Goal: Task Accomplishment & Management: Use online tool/utility

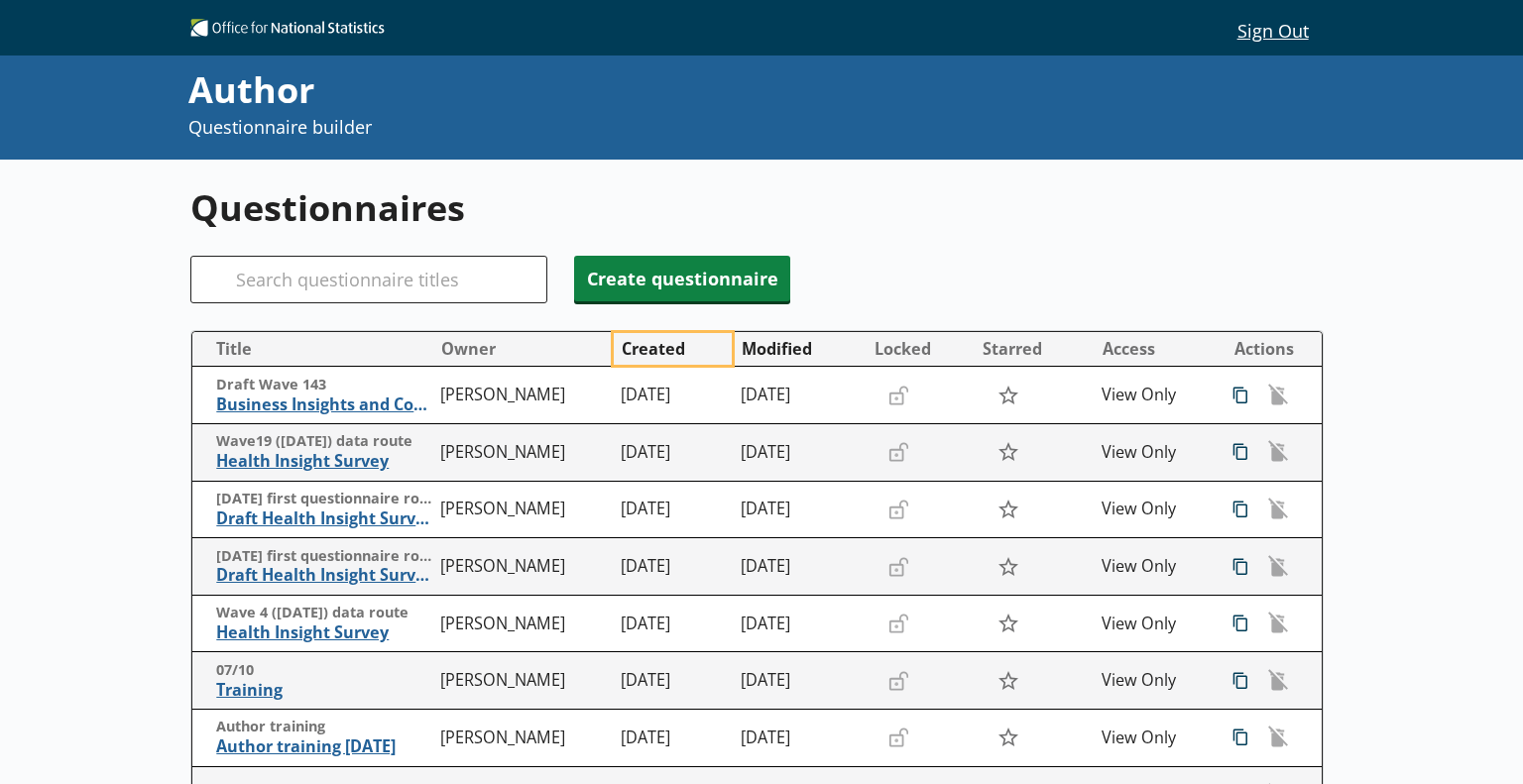
click at [658, 352] on button "Created" at bounding box center [672, 349] width 118 height 32
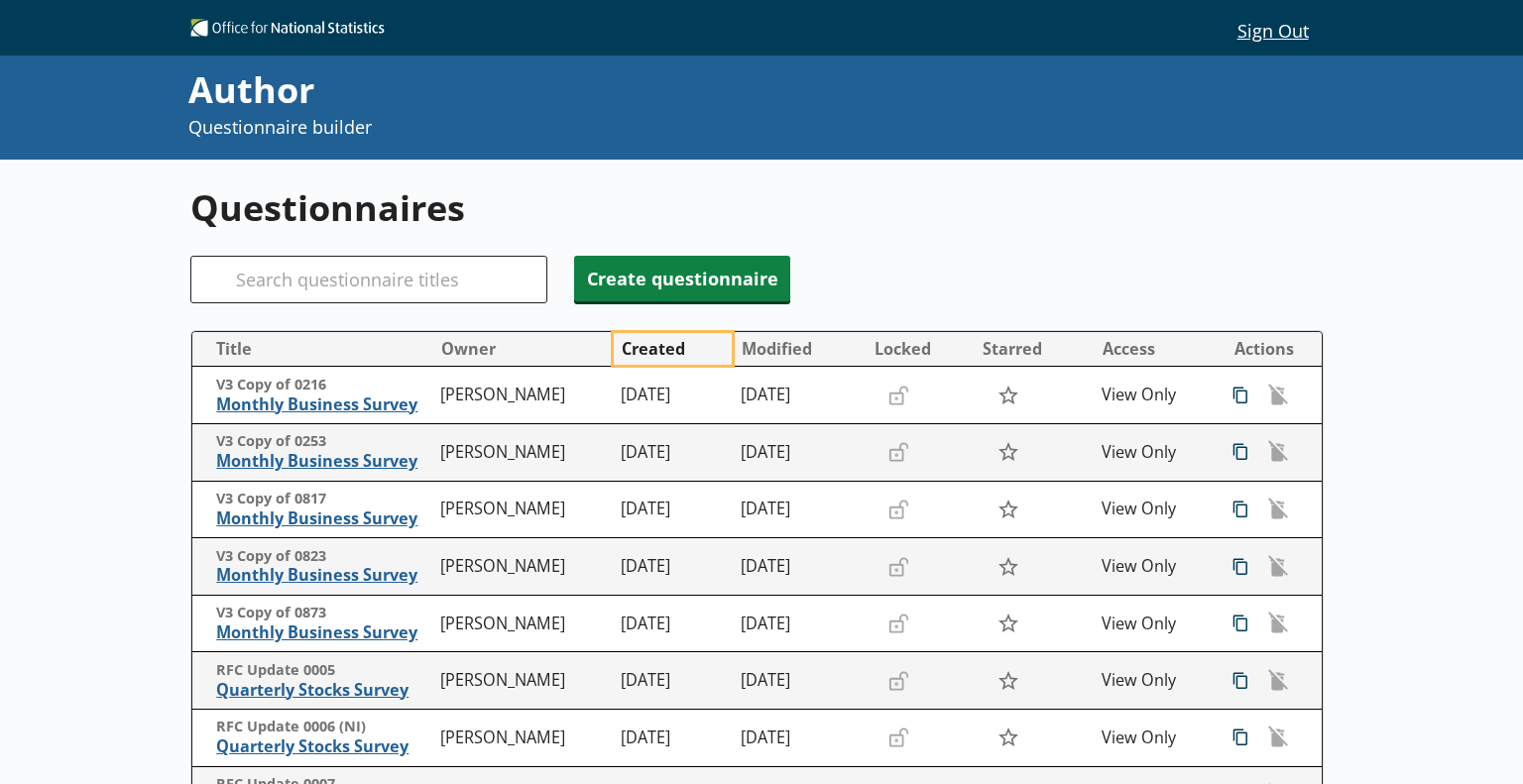
click at [658, 352] on button "Created" at bounding box center [672, 349] width 118 height 32
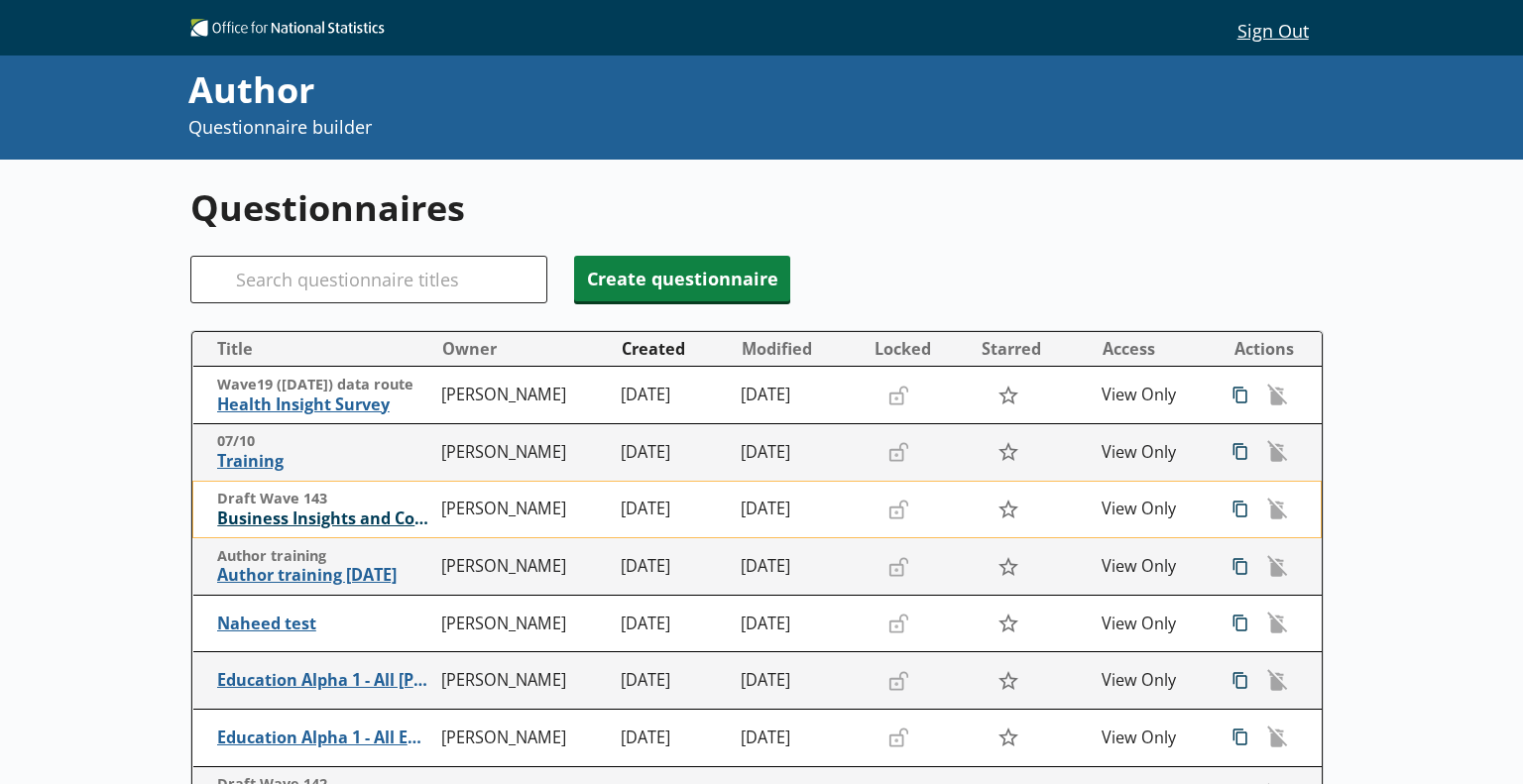
click at [342, 522] on span "Business Insights and Conditions Survey (BICS) draft" at bounding box center [325, 518] width 214 height 21
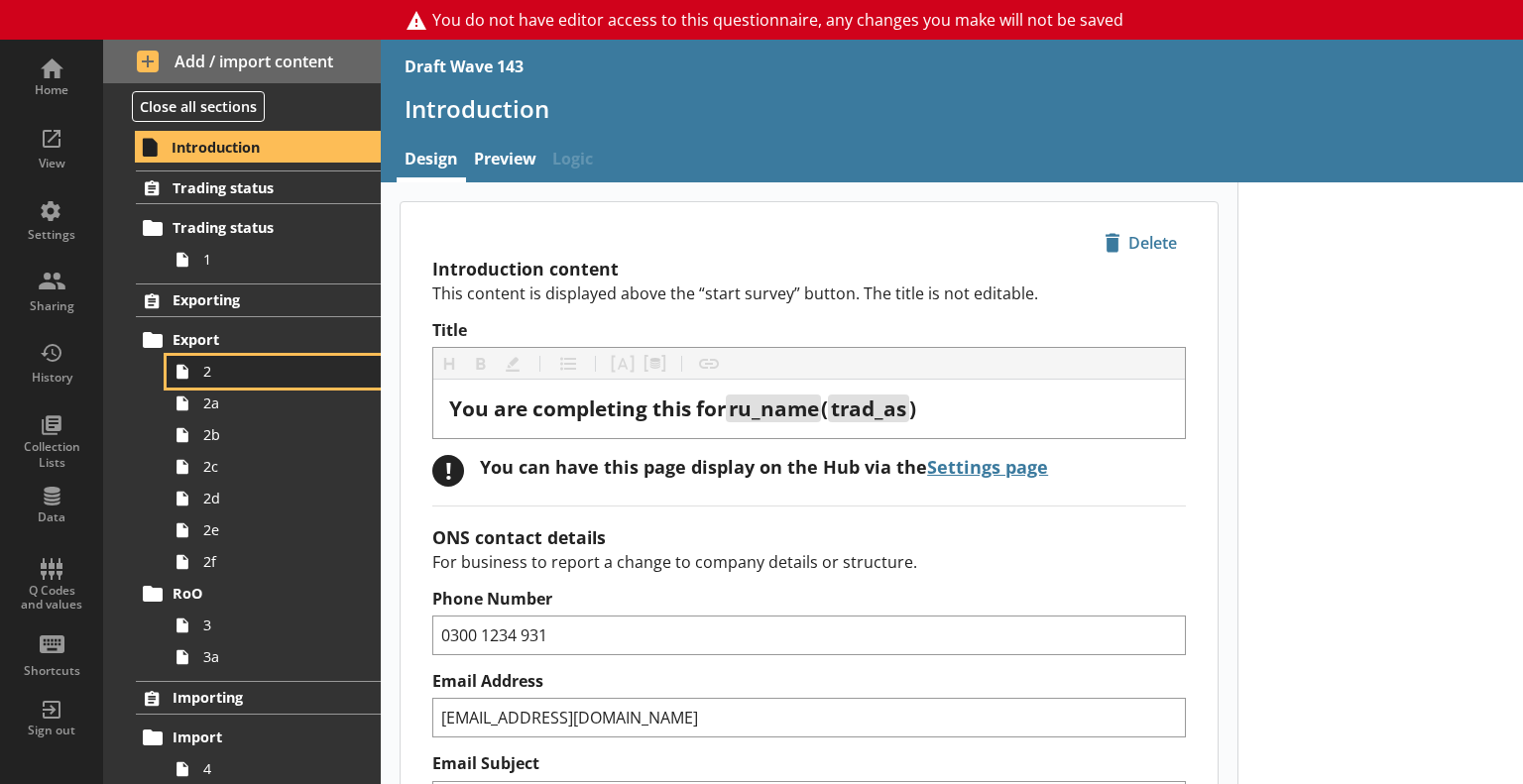
click at [259, 382] on link "2" at bounding box center [274, 372] width 214 height 32
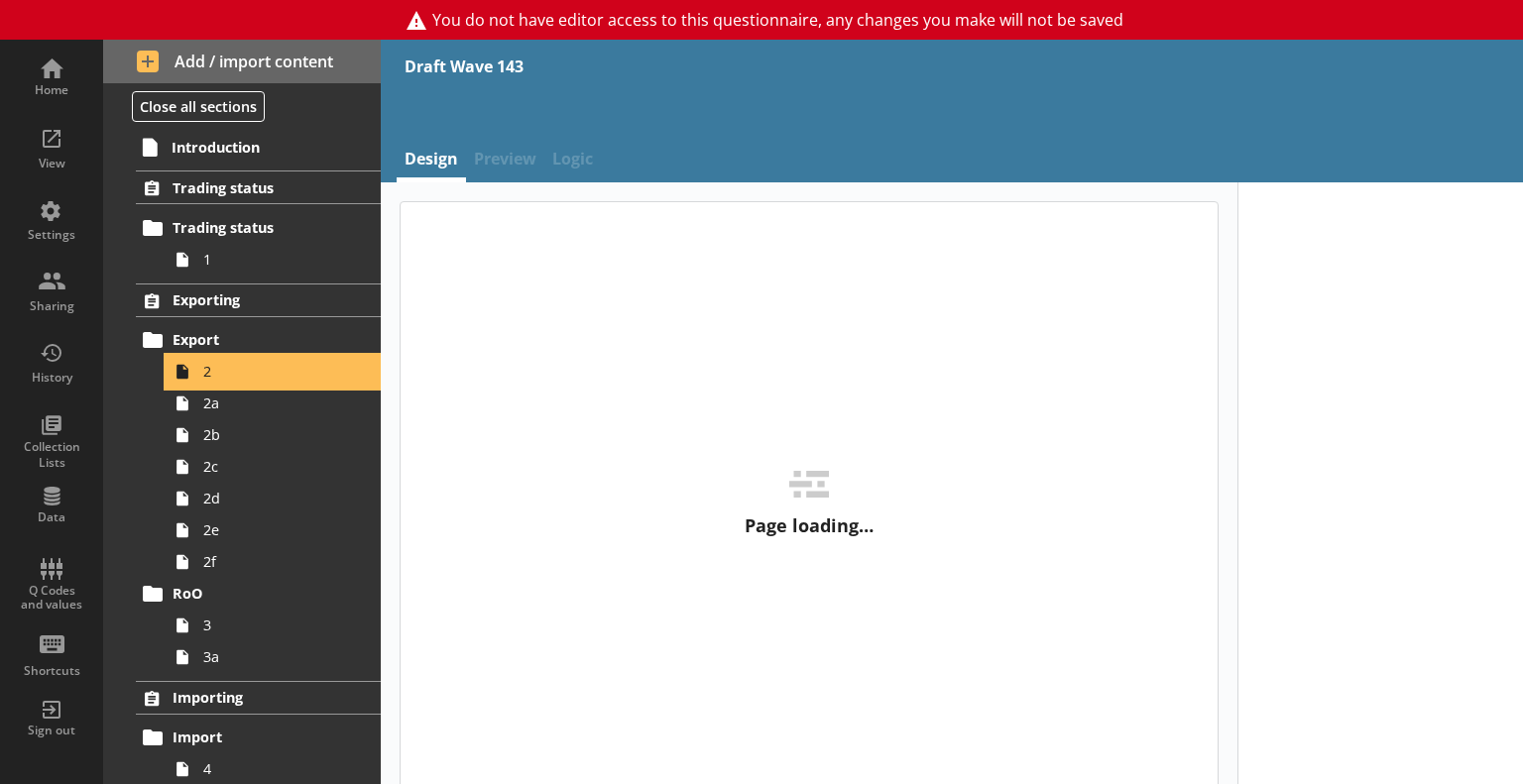
type textarea "x"
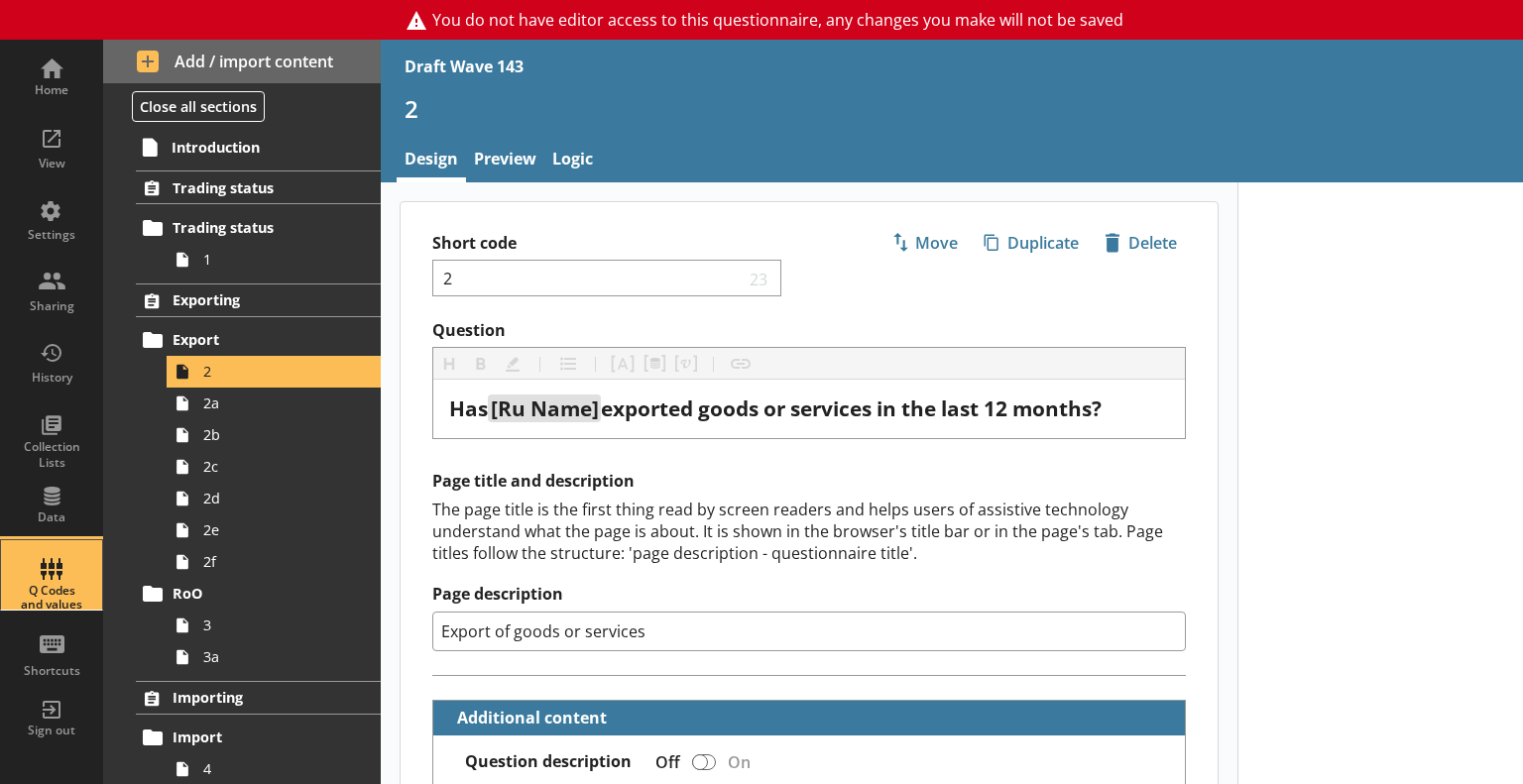
click at [48, 578] on div "Q Codes and values" at bounding box center [52, 575] width 69 height 69
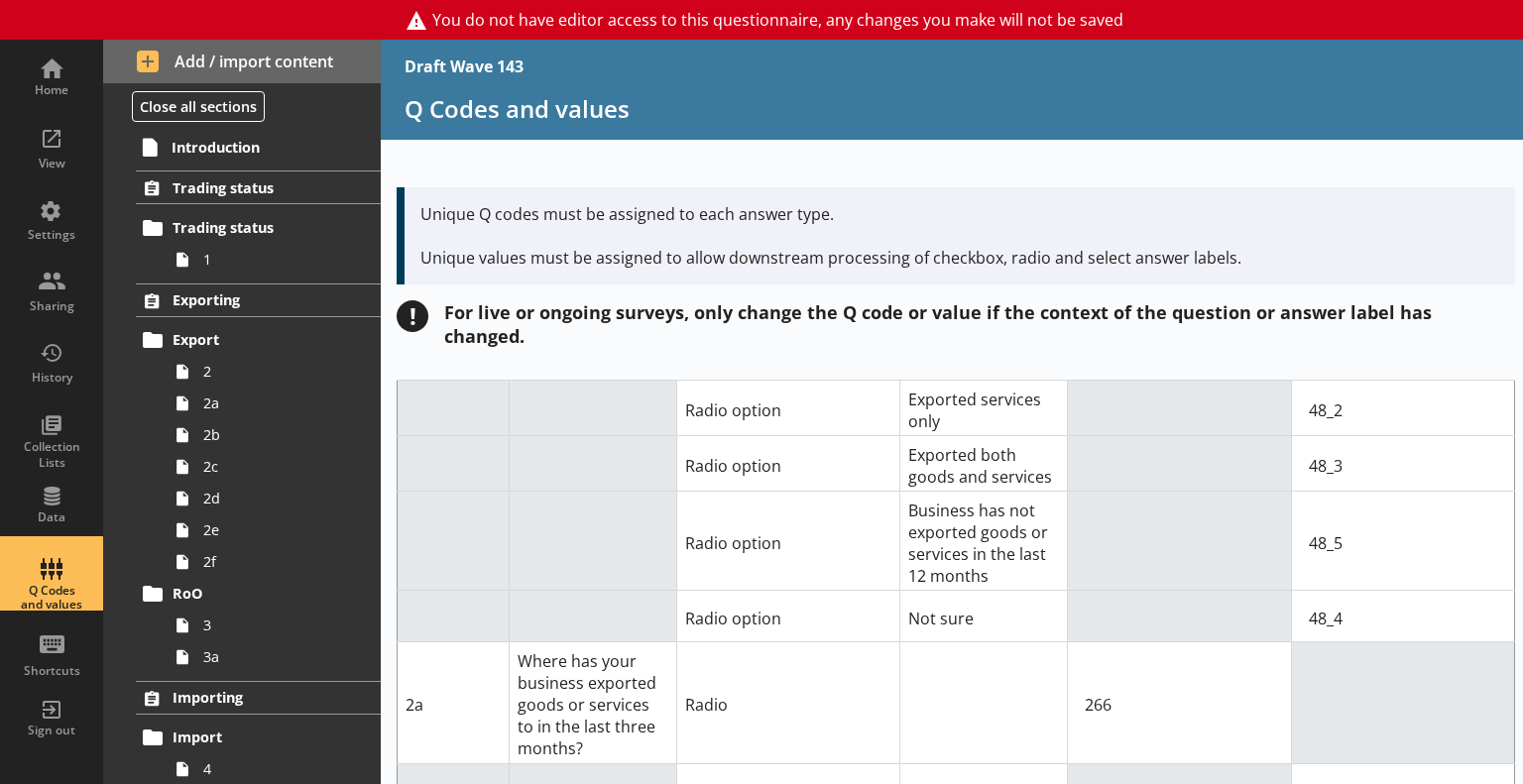
scroll to position [793, 0]
